Goal: Task Accomplishment & Management: Manage account settings

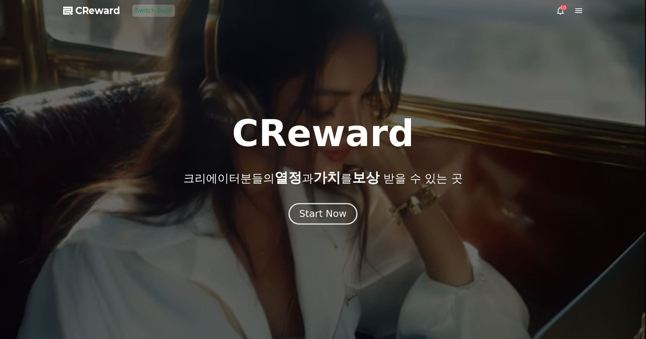
click at [325, 216] on div "Start Now" at bounding box center [322, 213] width 47 height 13
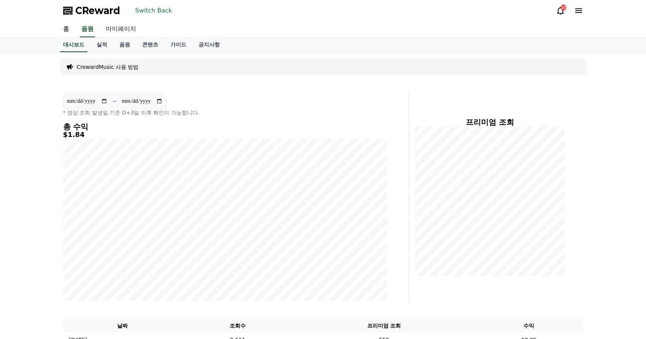
click at [123, 32] on link "마이페이지" at bounding box center [121, 29] width 43 height 16
select select "**********"
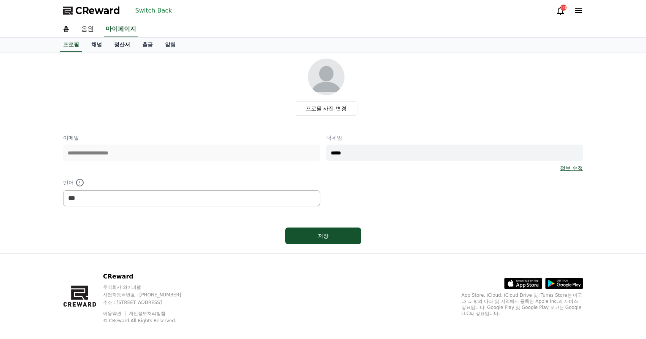
click at [125, 48] on link "정산서" at bounding box center [122, 45] width 28 height 14
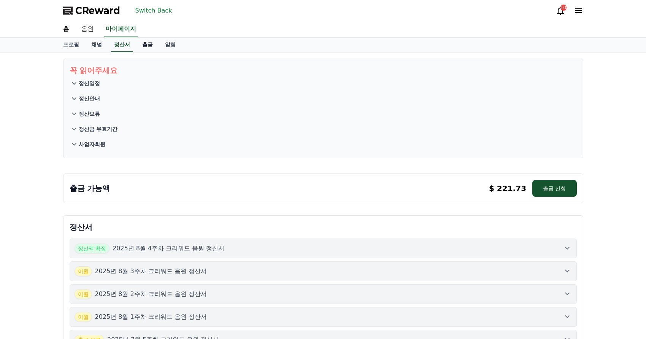
click at [148, 49] on link "출금" at bounding box center [147, 45] width 23 height 14
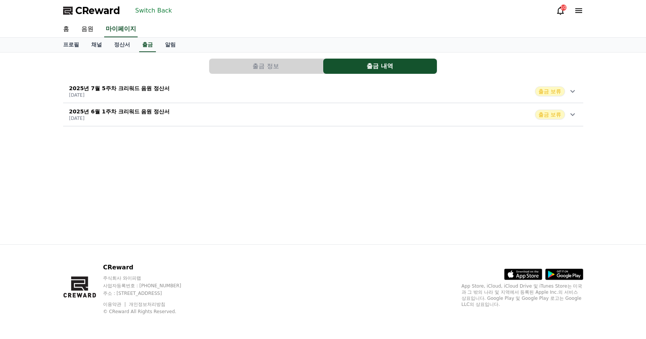
click at [200, 90] on div "2025년 7월 5주차 크리워드 음원 정산서 [DATE] 출금 보류" at bounding box center [323, 91] width 520 height 20
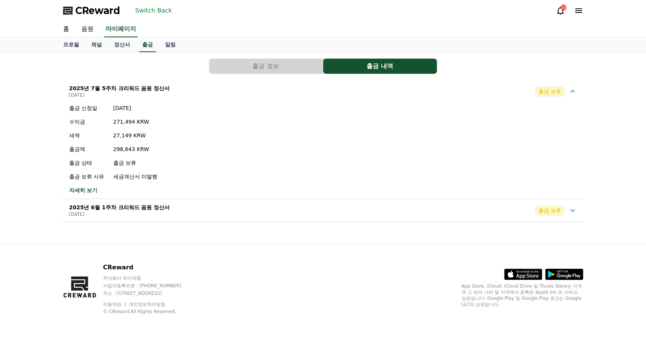
click at [200, 90] on div "2025년 7월 5주차 크리워드 음원 정산서 [DATE] 출금 보류" at bounding box center [323, 91] width 520 height 20
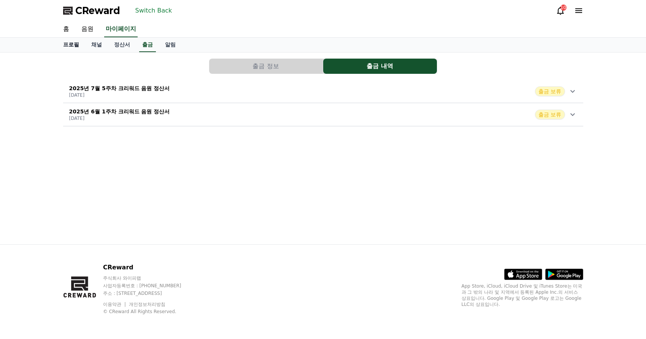
click at [73, 49] on link "프로필" at bounding box center [71, 45] width 28 height 14
select select "**********"
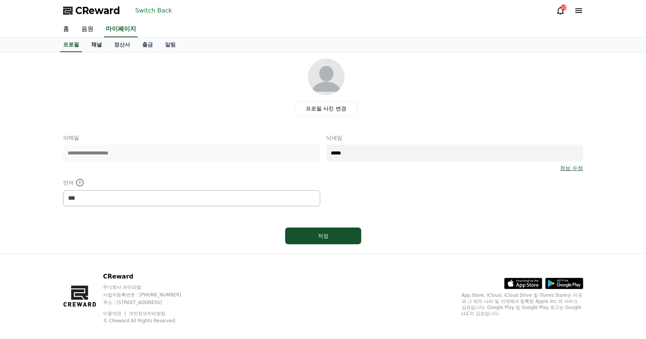
click at [103, 44] on link "채널" at bounding box center [96, 45] width 23 height 14
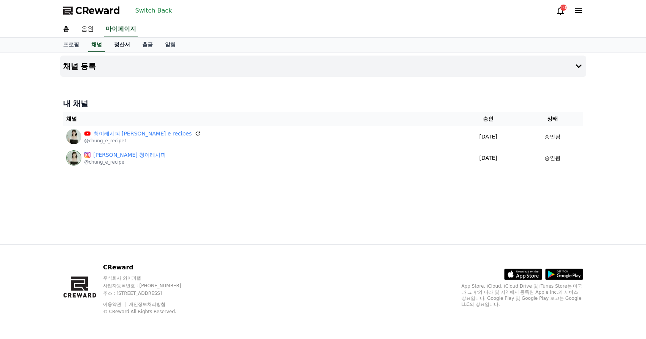
click at [120, 48] on link "정산서" at bounding box center [122, 45] width 28 height 14
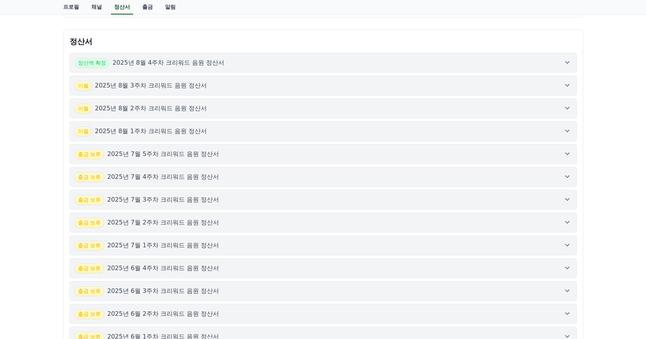
scroll to position [190, 0]
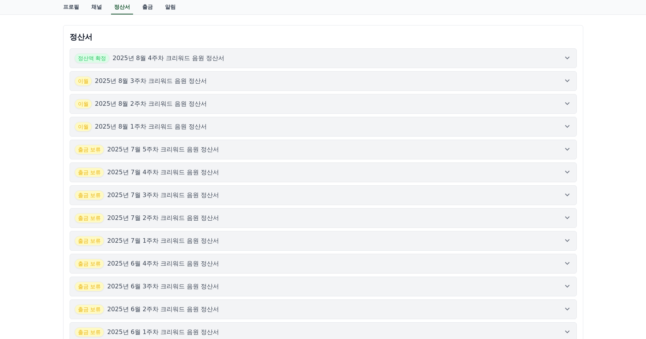
click at [251, 80] on div "이월 2025년 8월 3주차 크리워드 음원 정산서" at bounding box center [323, 81] width 497 height 10
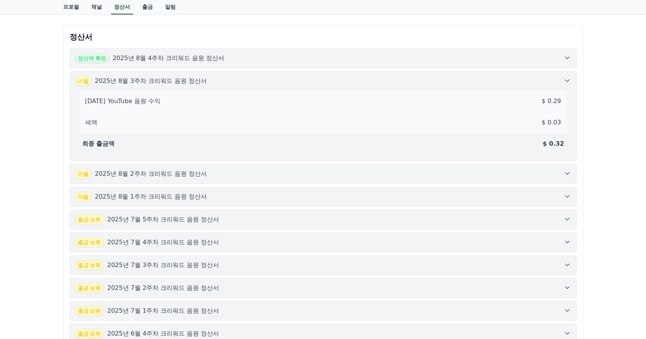
click at [251, 81] on div "이월 2025년 8월 3주차 크리워드 음원 정산서" at bounding box center [323, 81] width 497 height 10
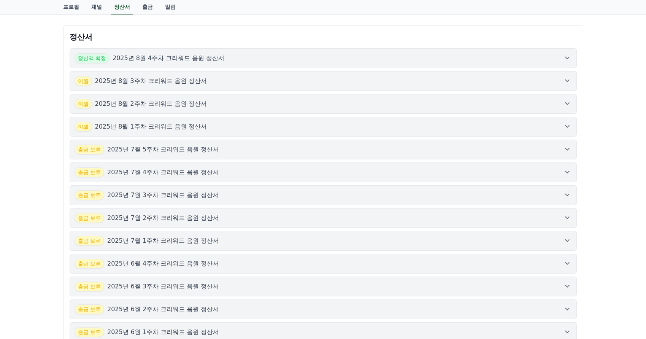
click at [267, 148] on div "출금 보류 2025년 7월 5주차 크리워드 음원 정산서" at bounding box center [323, 149] width 497 height 10
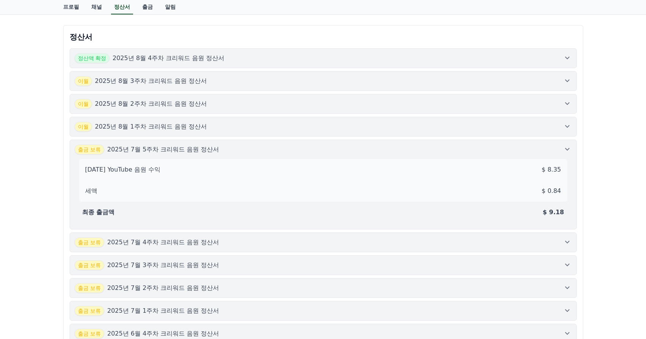
click at [267, 148] on div "출금 보류 2025년 7월 5주차 크리워드 음원 정산서" at bounding box center [323, 149] width 497 height 10
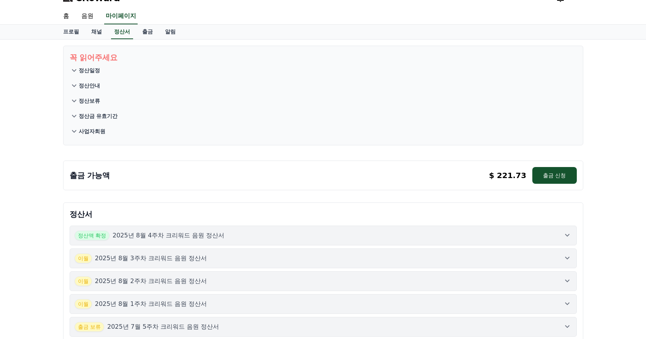
scroll to position [0, 0]
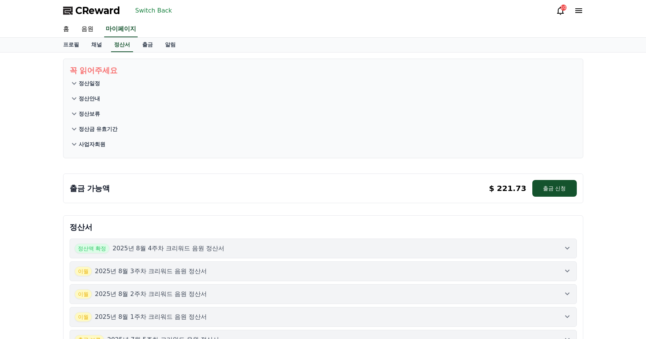
click at [151, 11] on button "Switch Back" at bounding box center [153, 11] width 43 height 12
